Goal: Information Seeking & Learning: Learn about a topic

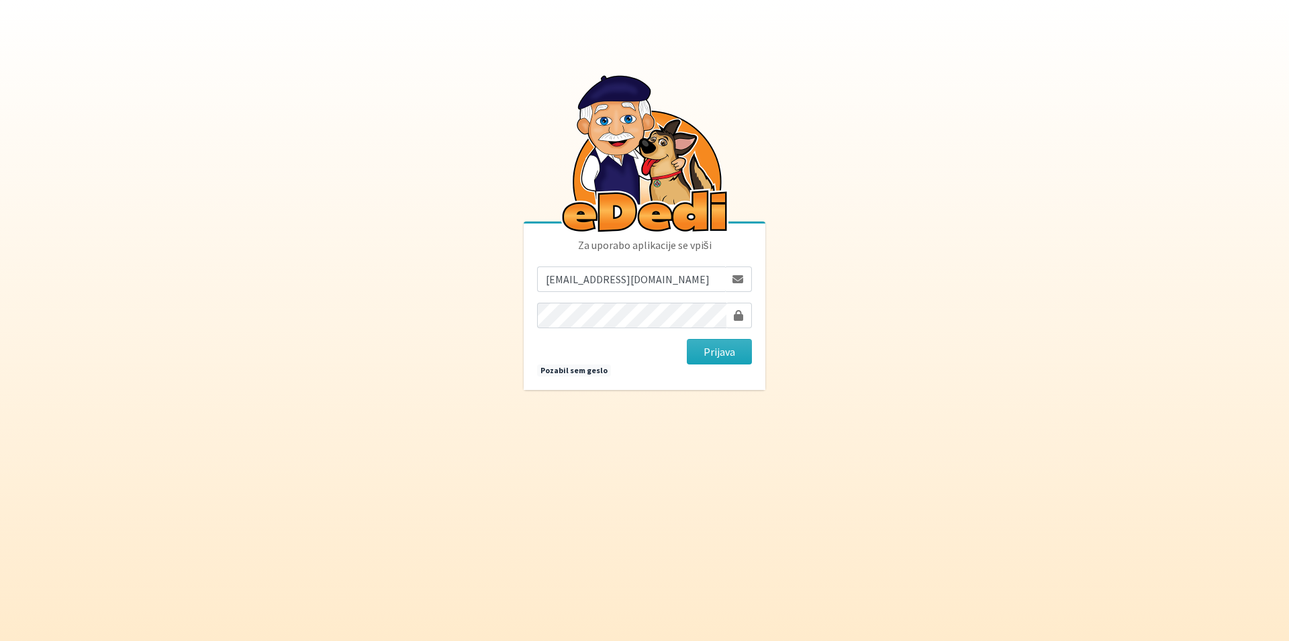
type input "majakenda@gmail.com"
click at [687, 339] on button "Prijava" at bounding box center [719, 352] width 65 height 26
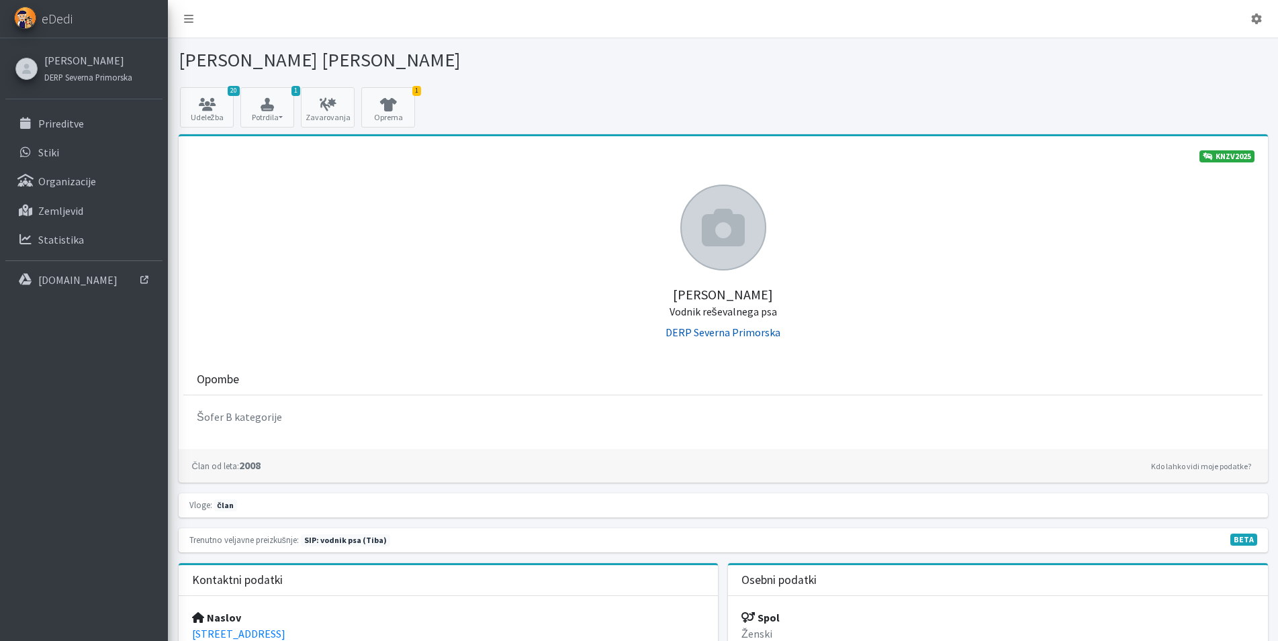
click at [736, 335] on link "DERP Severna Primorska" at bounding box center [722, 332] width 115 height 13
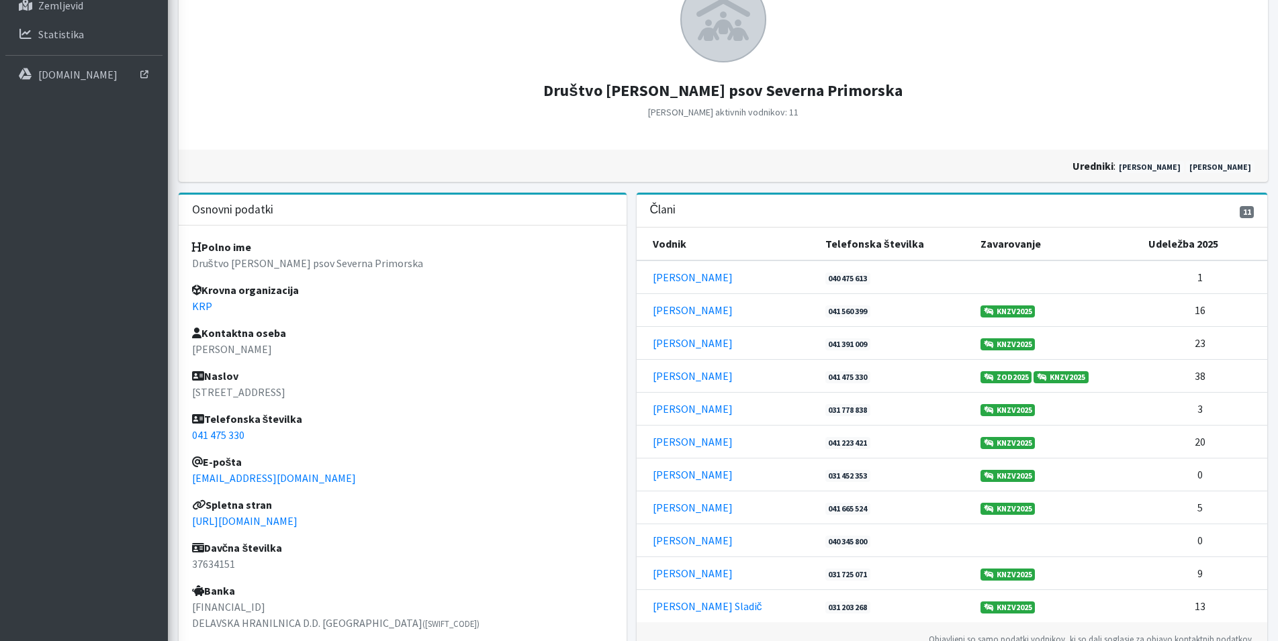
scroll to position [312, 0]
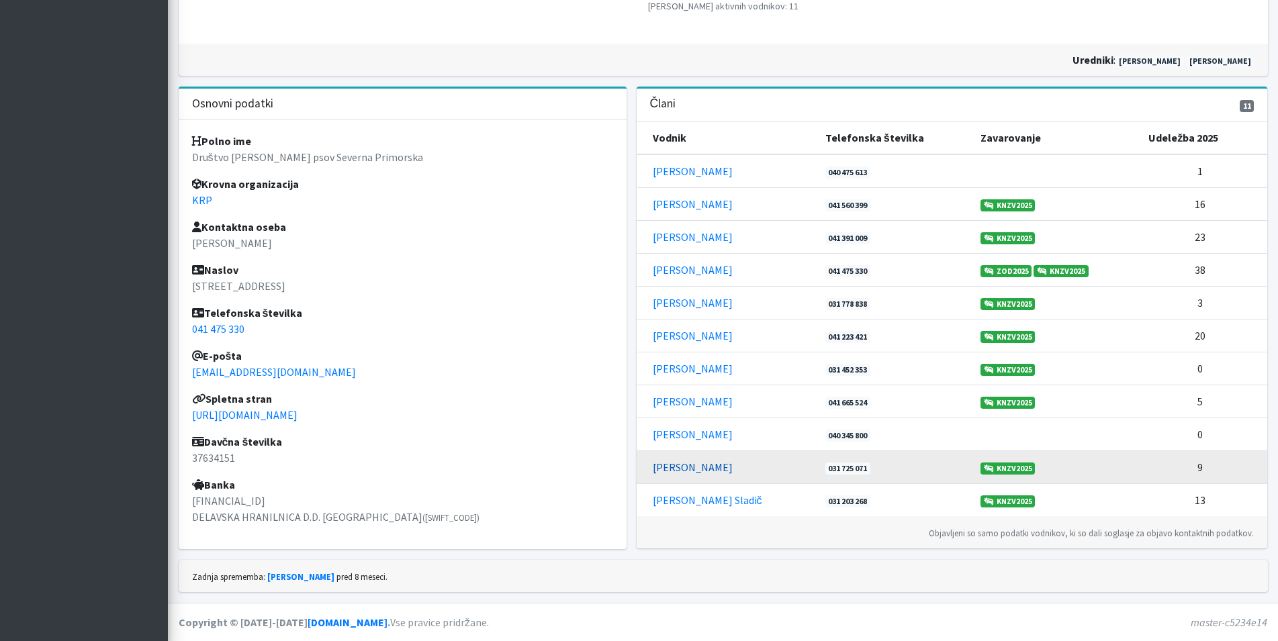
click at [702, 466] on link "Sabina Zelinšček" at bounding box center [693, 467] width 80 height 13
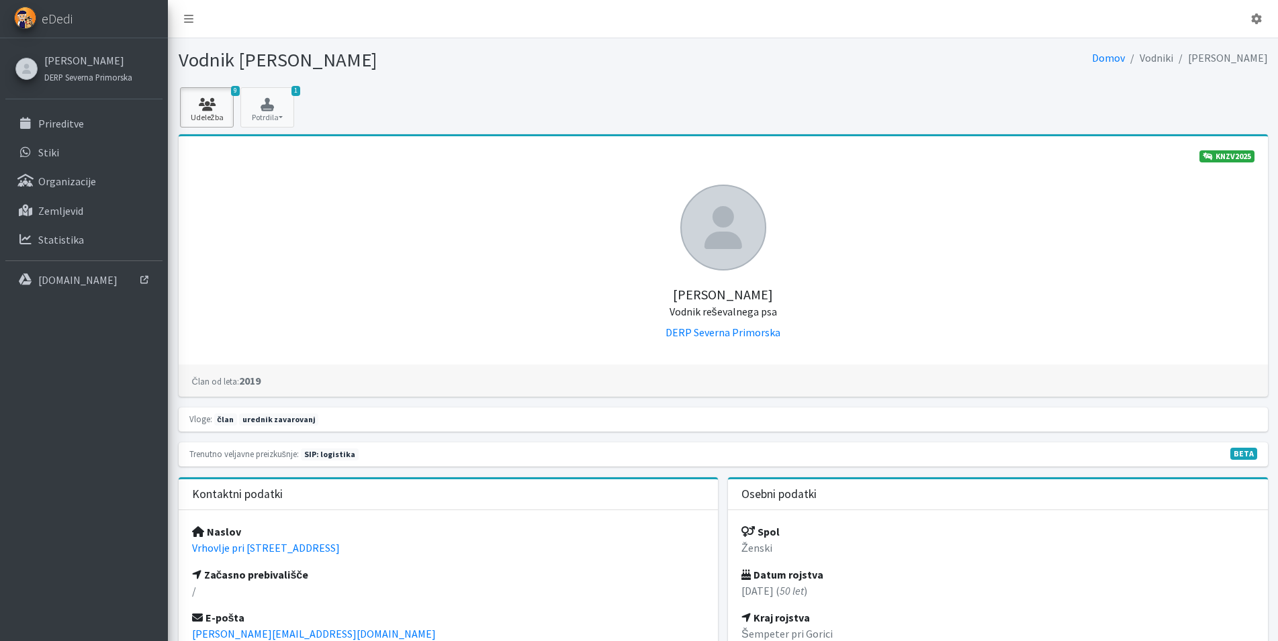
click at [218, 121] on link "9 Udeležba" at bounding box center [207, 107] width 54 height 40
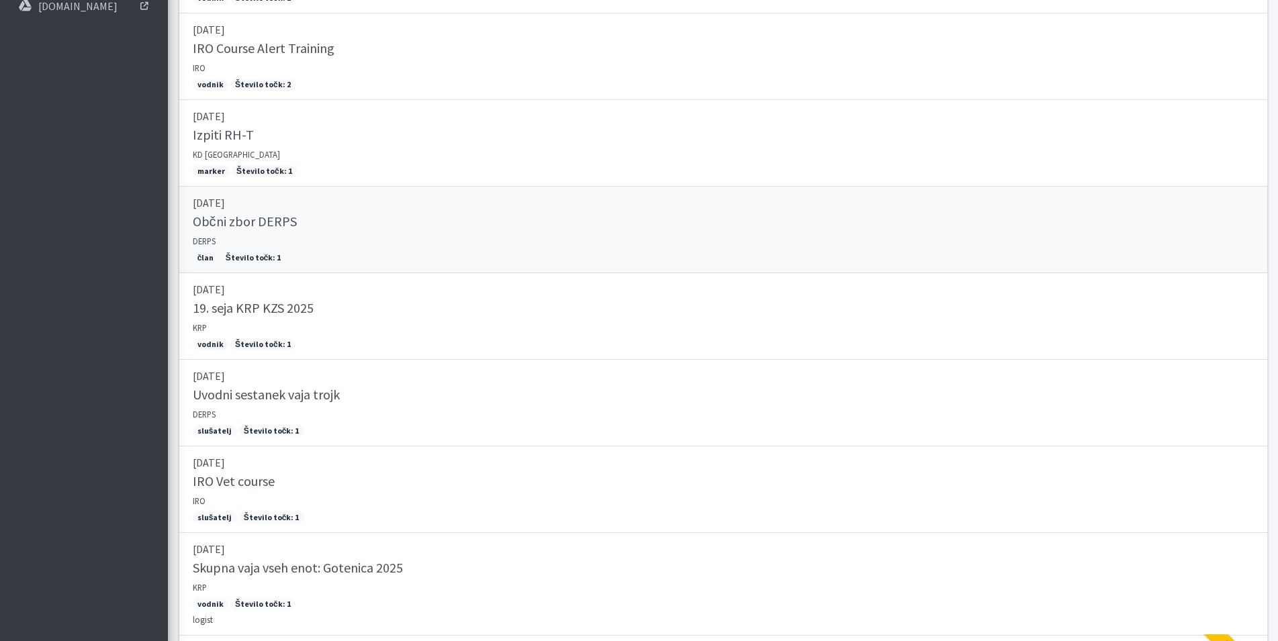
scroll to position [534, 0]
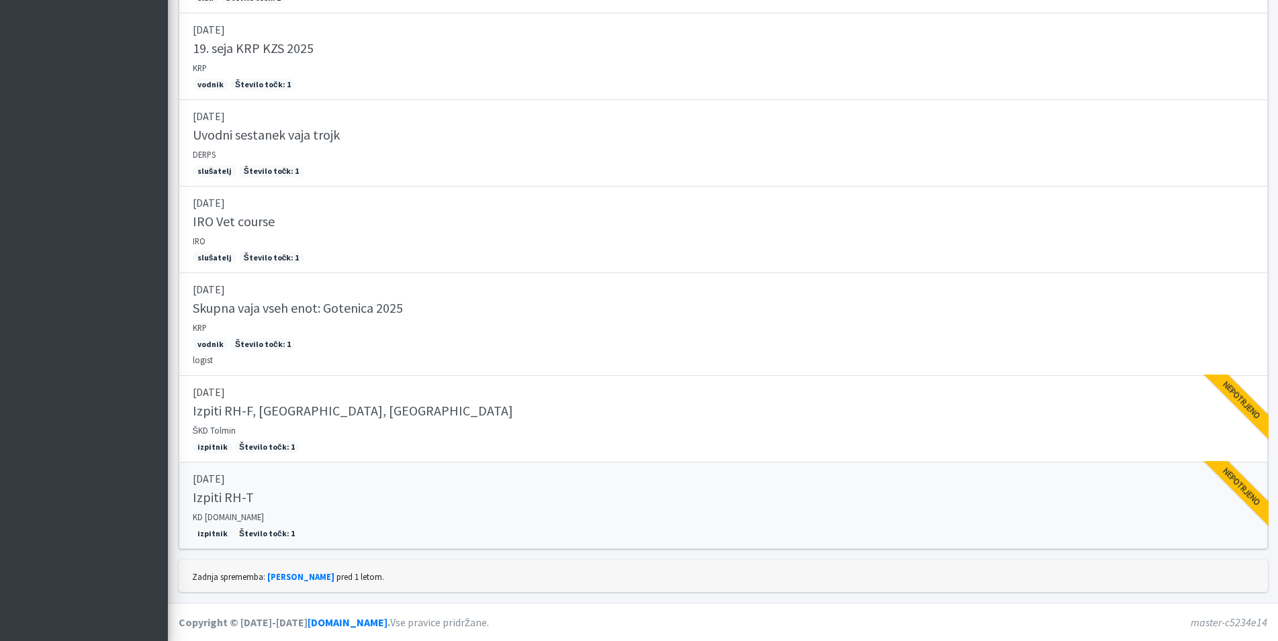
click at [238, 493] on h5 "Izpiti RH-T" at bounding box center [223, 497] width 61 height 16
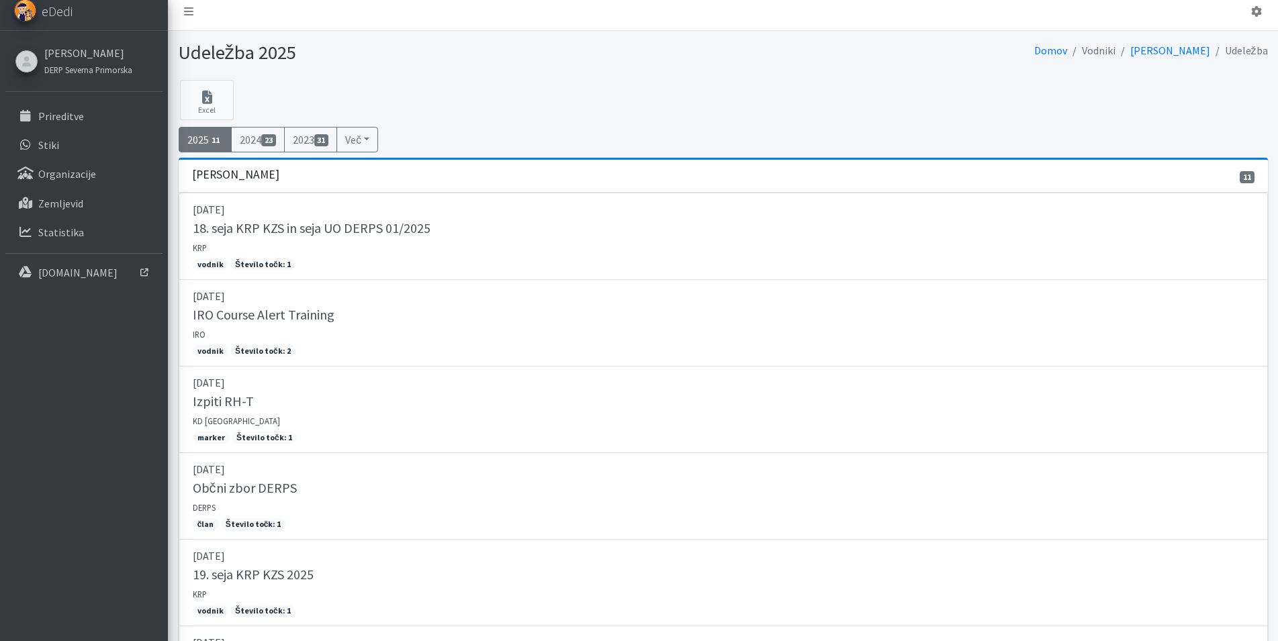
scroll to position [0, 0]
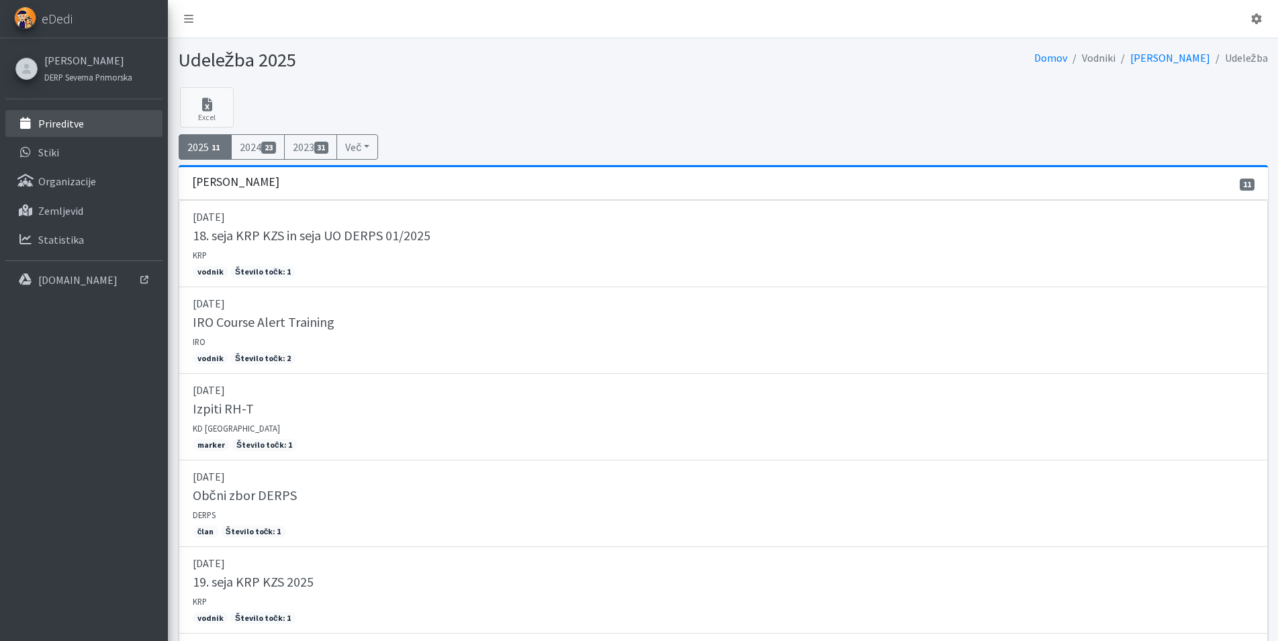
click at [71, 123] on p "Prireditve" at bounding box center [61, 123] width 46 height 13
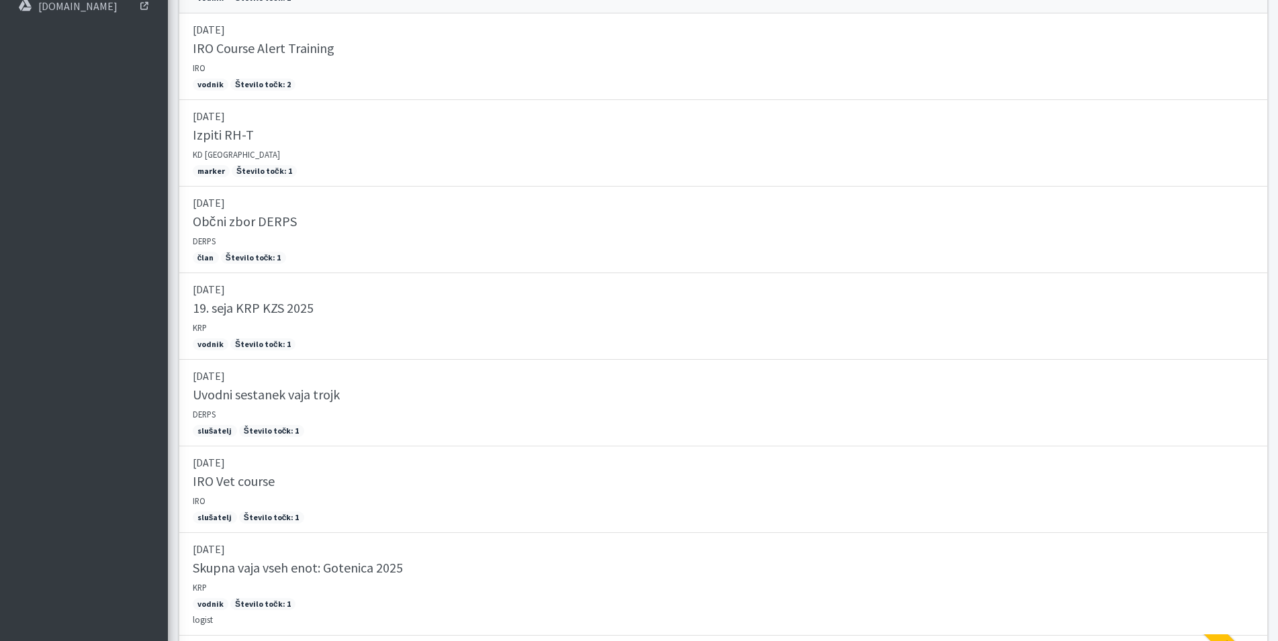
scroll to position [534, 0]
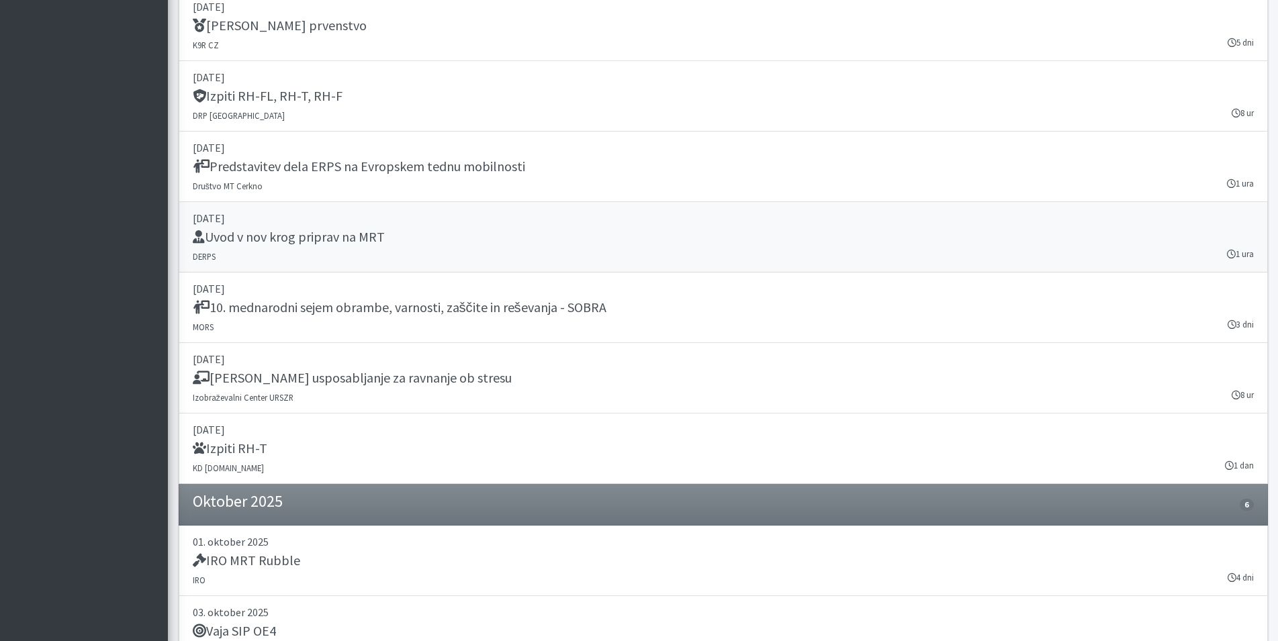
scroll to position [1918, 0]
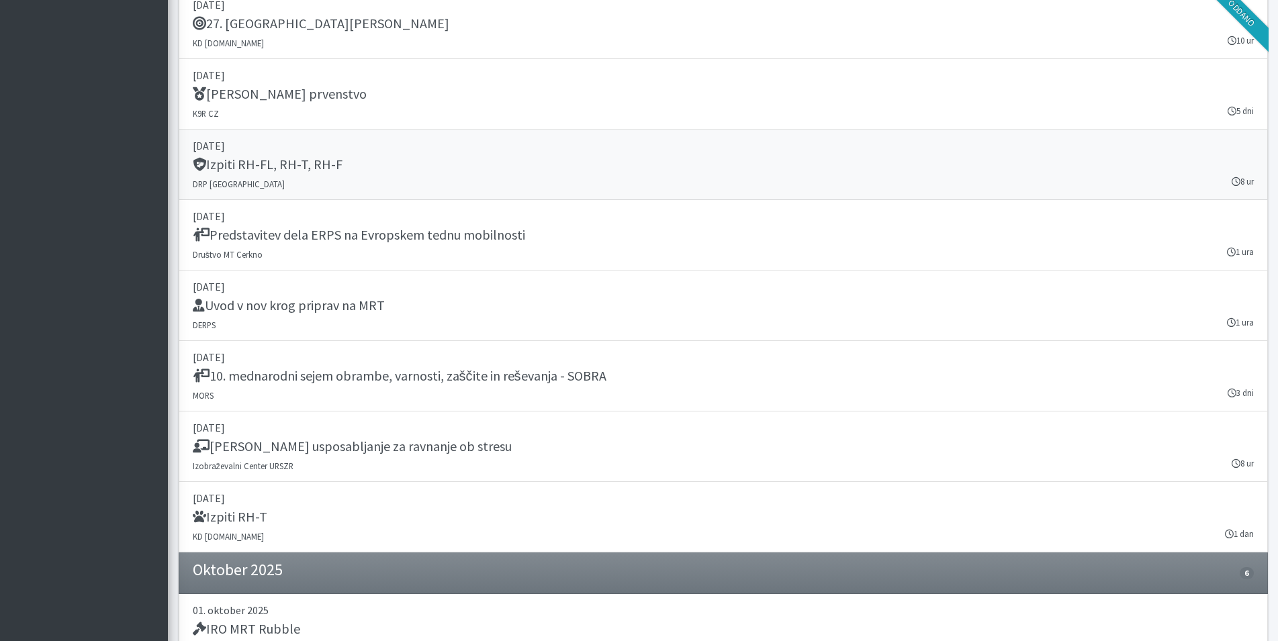
click at [289, 165] on h5 "Izpiti RH-FL, RH-T, RH-F" at bounding box center [268, 164] width 150 height 16
